Goal: Use online tool/utility: Utilize a website feature to perform a specific function

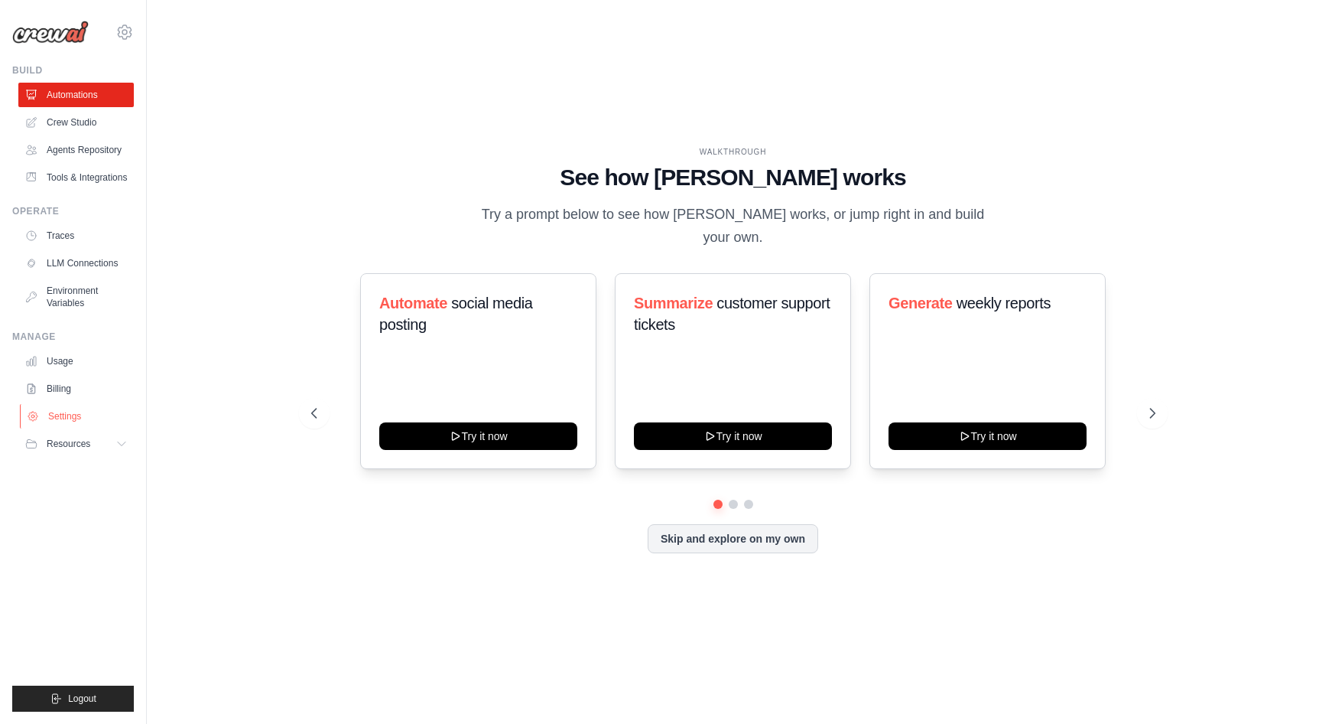
click at [78, 418] on link "Settings" at bounding box center [77, 416] width 115 height 24
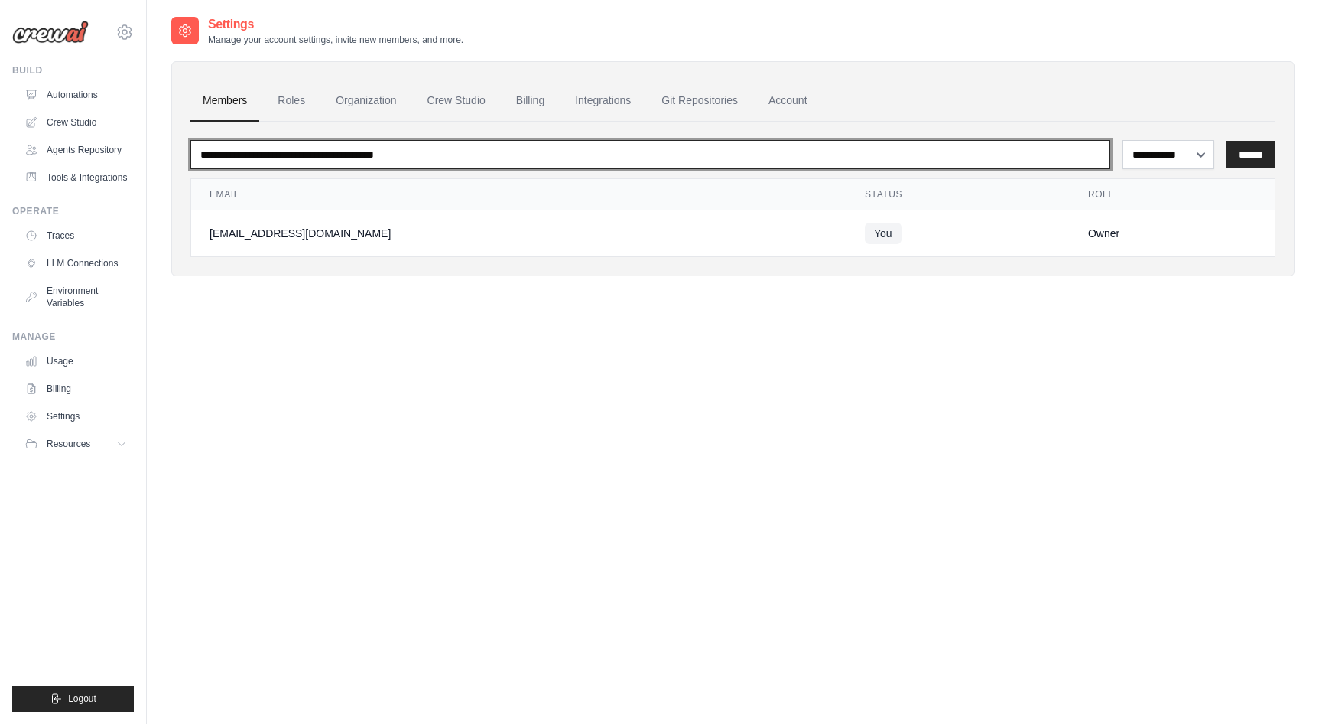
click at [434, 161] on input "email" at bounding box center [650, 154] width 920 height 29
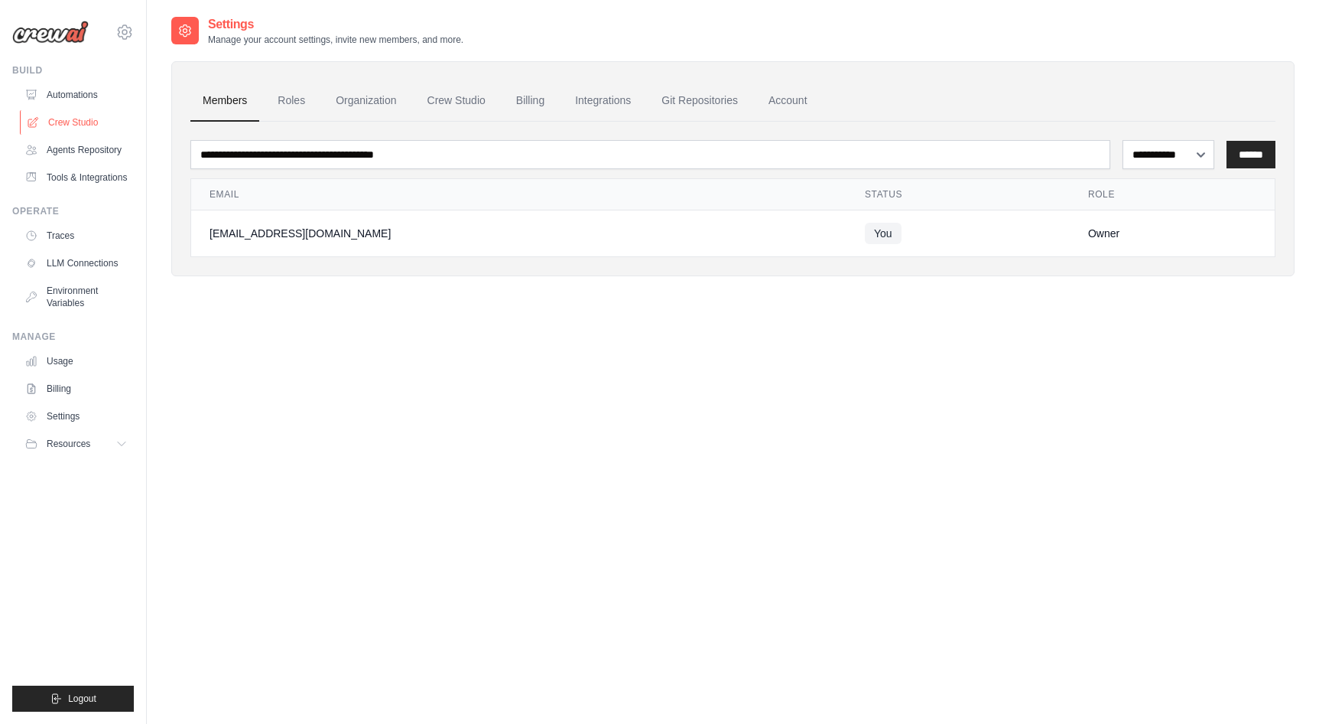
click at [82, 120] on link "Crew Studio" at bounding box center [77, 122] width 115 height 24
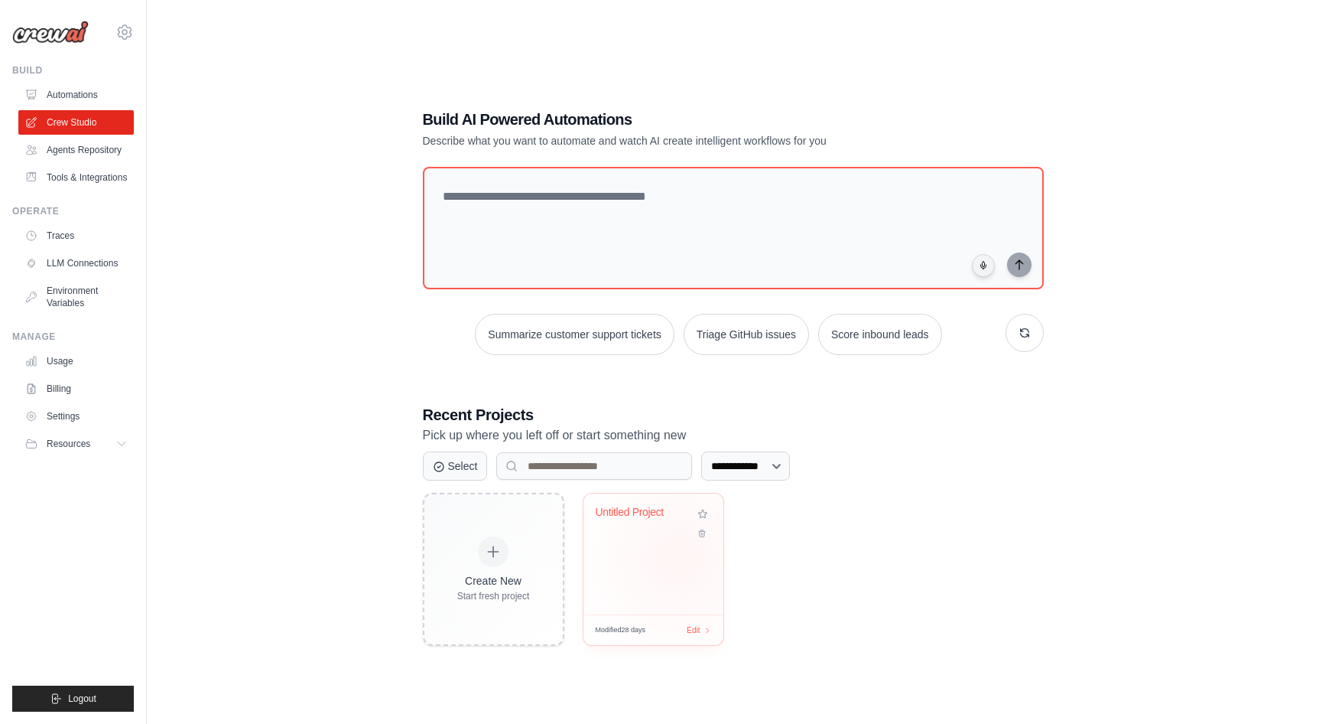
click at [679, 557] on div "Untitled Project" at bounding box center [654, 553] width 140 height 121
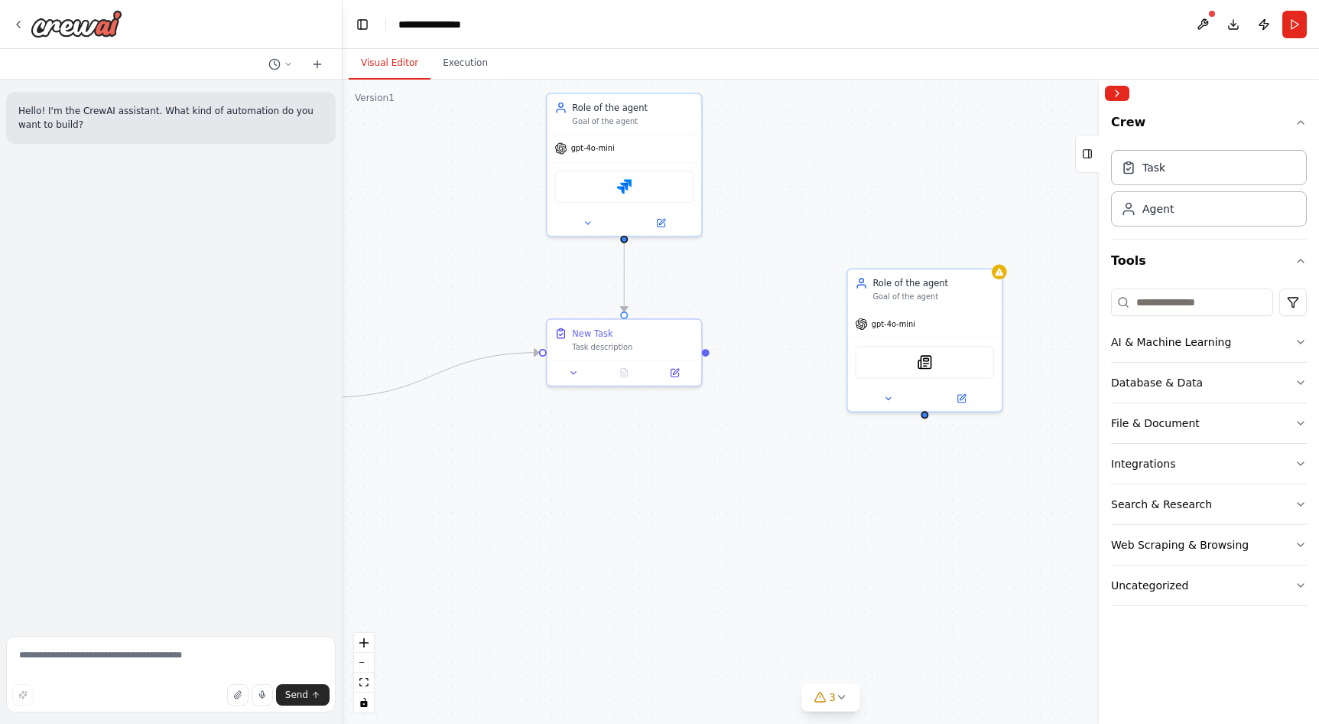
drag, startPoint x: 849, startPoint y: 374, endPoint x: 554, endPoint y: 402, distance: 296.6
click at [554, 402] on div ".deletable-edge-delete-btn { width: 20px; height: 20px; border: 0px solid #ffff…" at bounding box center [831, 402] width 977 height 644
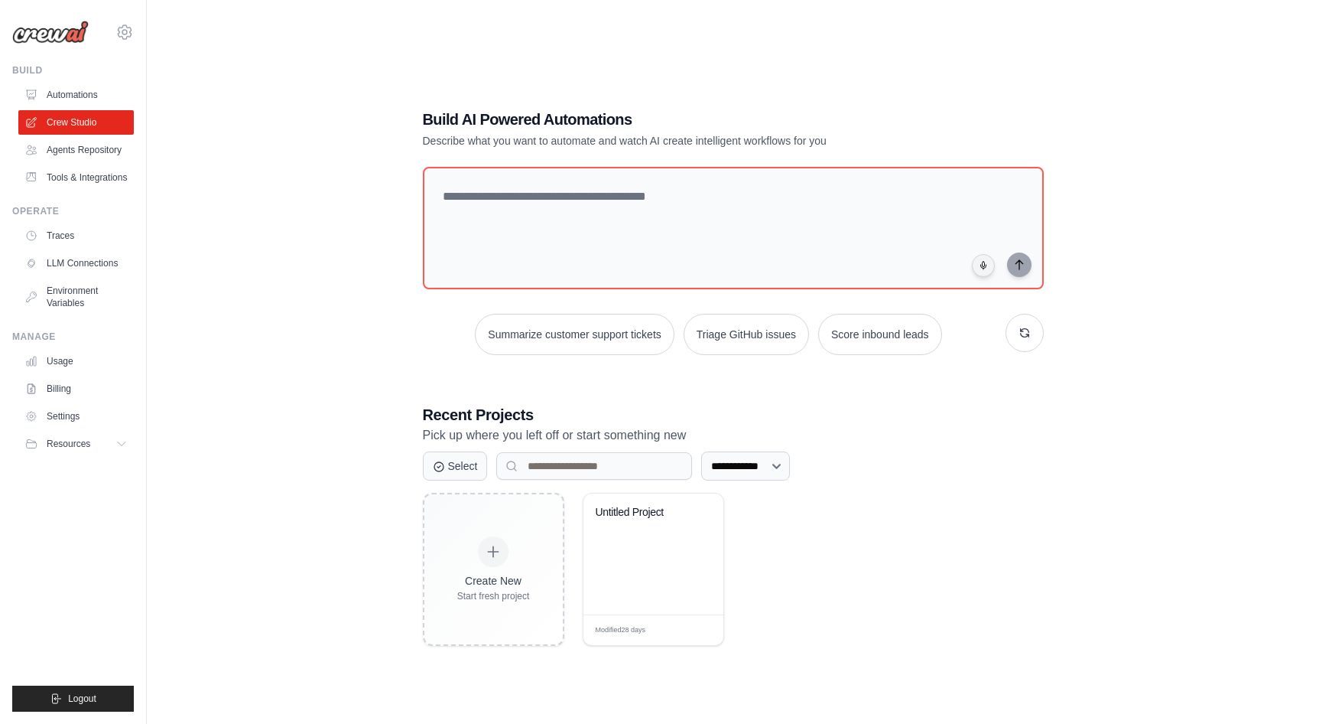
click at [76, 37] on img at bounding box center [50, 32] width 76 height 23
click at [623, 517] on div "Untitled Project" at bounding box center [642, 516] width 93 height 20
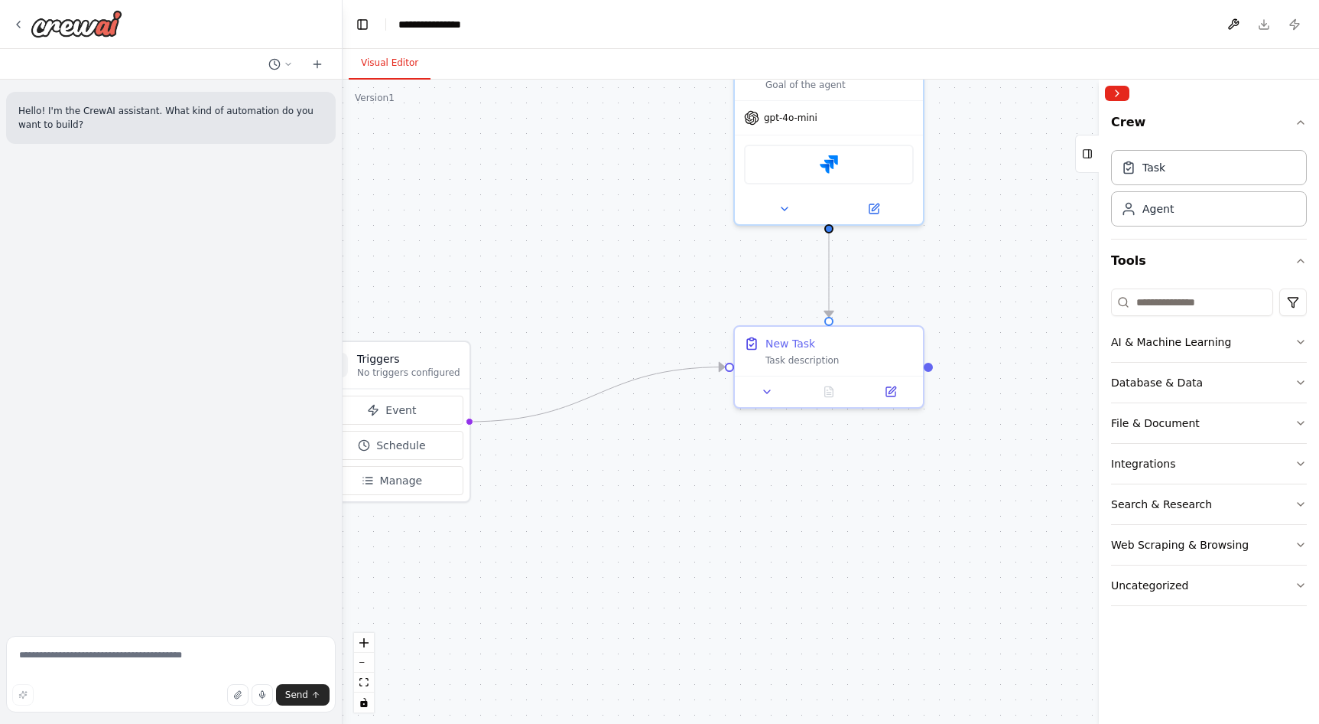
drag, startPoint x: 832, startPoint y: 418, endPoint x: 695, endPoint y: 503, distance: 161.7
click at [695, 503] on div ".deletable-edge-delete-btn { width: 20px; height: 20px; border: 0px solid #ffff…" at bounding box center [831, 402] width 977 height 644
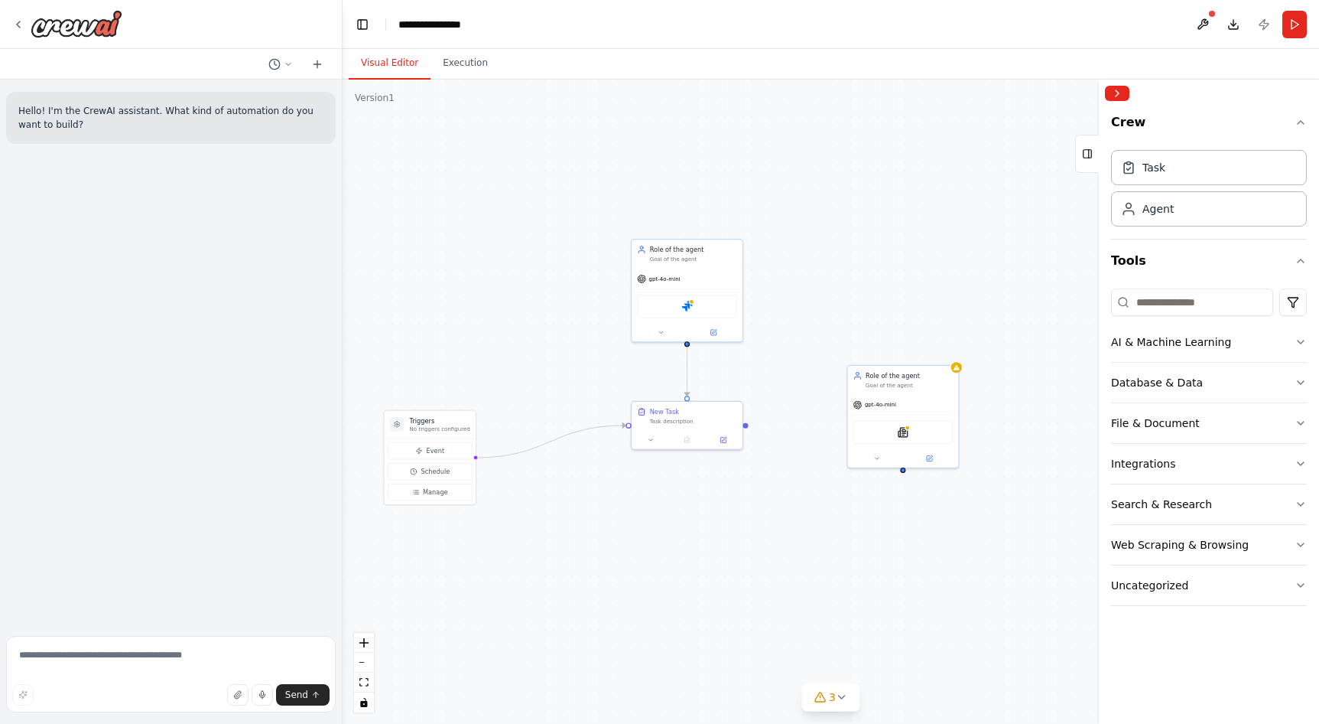
drag, startPoint x: 818, startPoint y: 519, endPoint x: 740, endPoint y: 512, distance: 78.4
click at [740, 512] on div ".deletable-edge-delete-btn { width: 20px; height: 20px; border: 0px solid #ffff…" at bounding box center [831, 402] width 977 height 644
